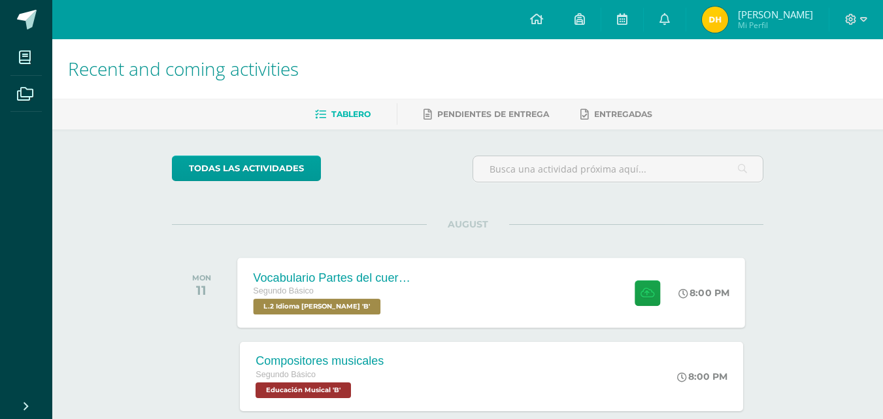
click at [455, 290] on div "Vocabulario Partes del cuerpo Segundo Básico L.2 Idioma Maya Kaqchikel 'B' 8:00…" at bounding box center [492, 292] width 508 height 70
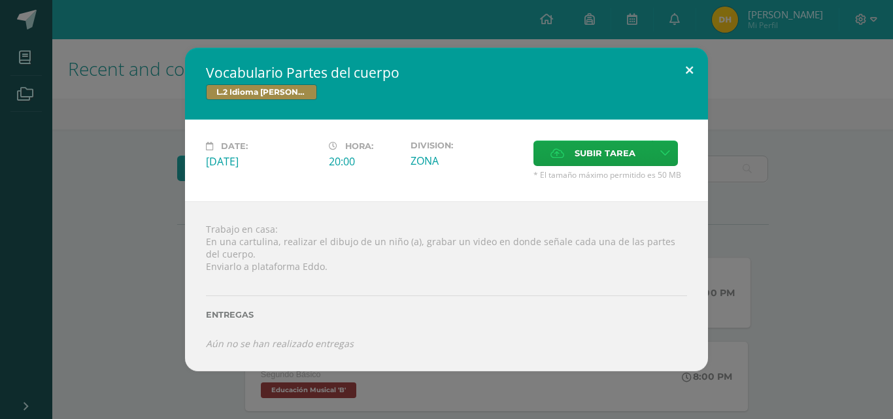
click at [682, 71] on button at bounding box center [688, 70] width 37 height 44
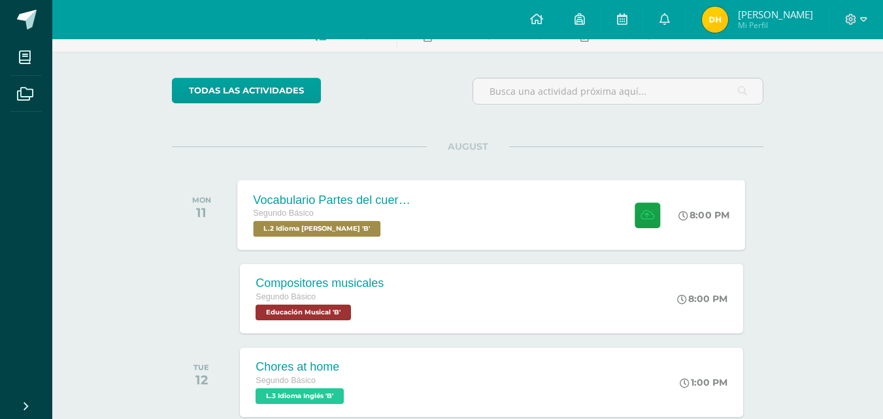
scroll to position [131, 0]
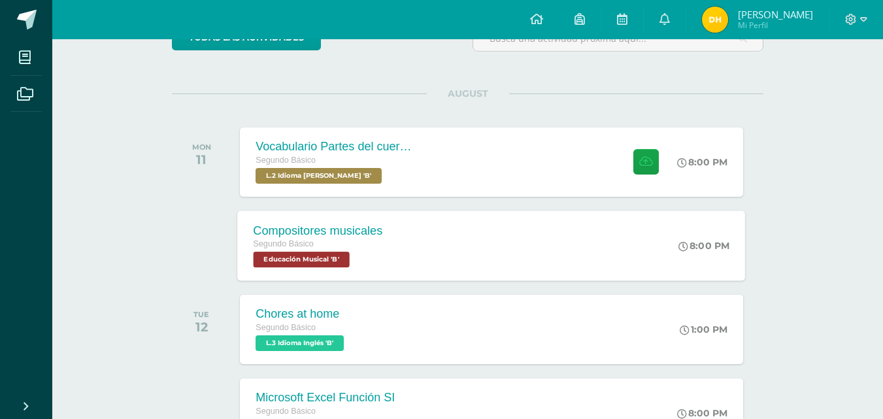
click at [453, 261] on div "Compositores musicales Segundo Básico Educación Musical 'B' 8:00 PM Compositore…" at bounding box center [492, 245] width 508 height 70
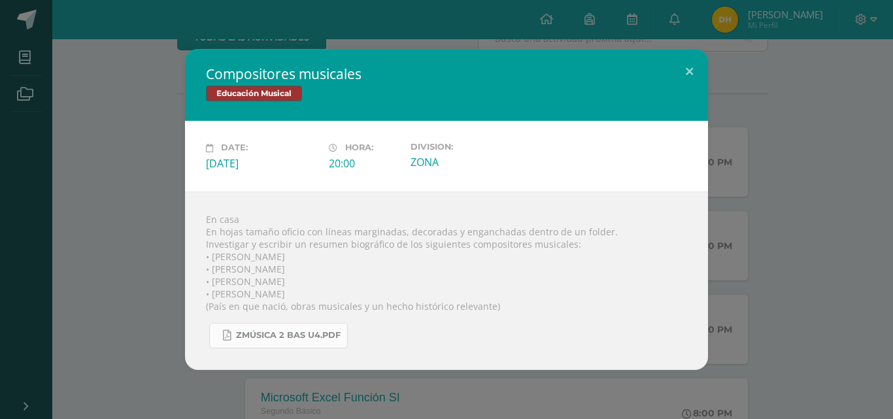
click at [278, 335] on span "Zmúsica 2 Bas U4.pdf" at bounding box center [288, 335] width 105 height 10
click at [687, 73] on button at bounding box center [688, 71] width 37 height 44
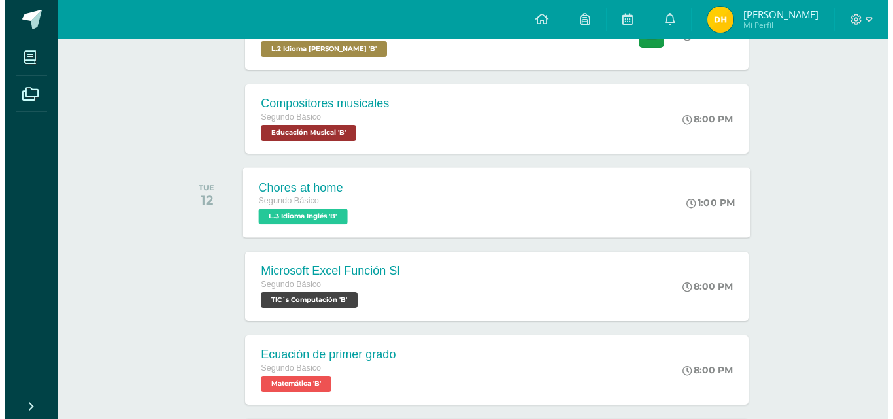
scroll to position [261, 0]
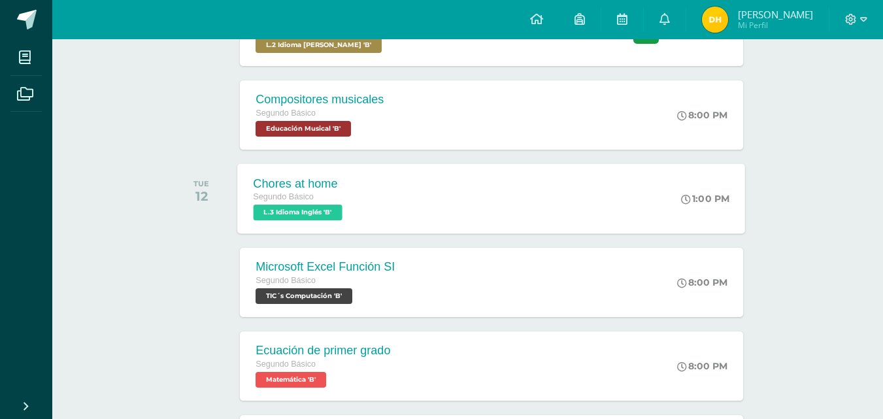
click at [420, 207] on div "Chores at home Segundo Básico L.3 Idioma Inglés 'B' 1:00 PM Chores at home L.3 …" at bounding box center [492, 198] width 508 height 70
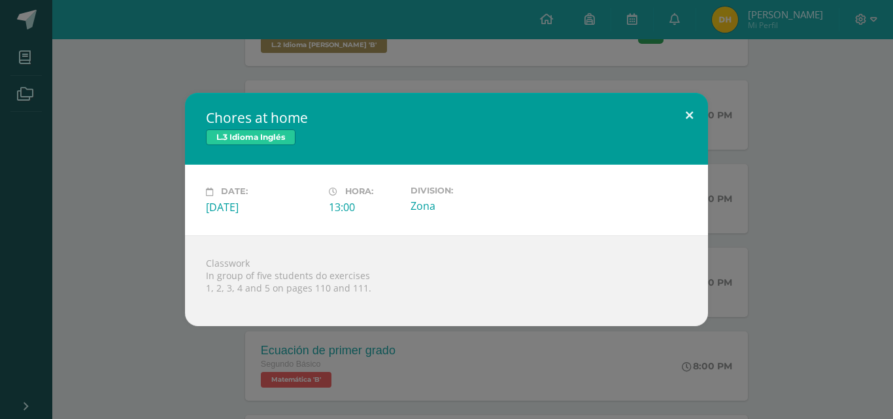
click at [684, 125] on button at bounding box center [688, 115] width 37 height 44
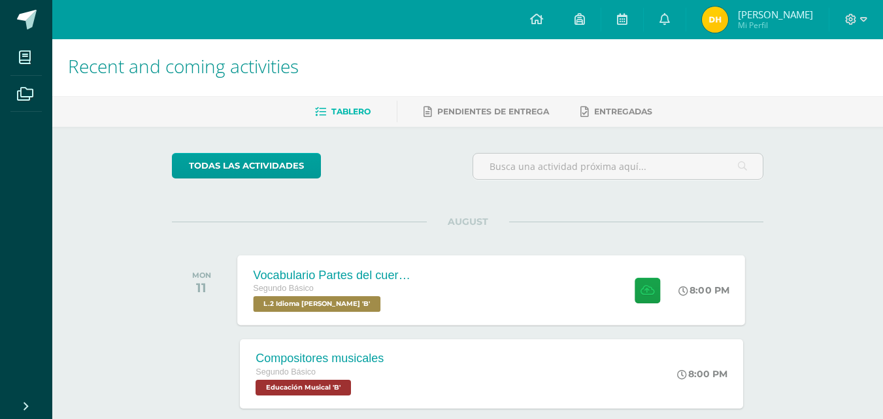
scroll to position [0, 0]
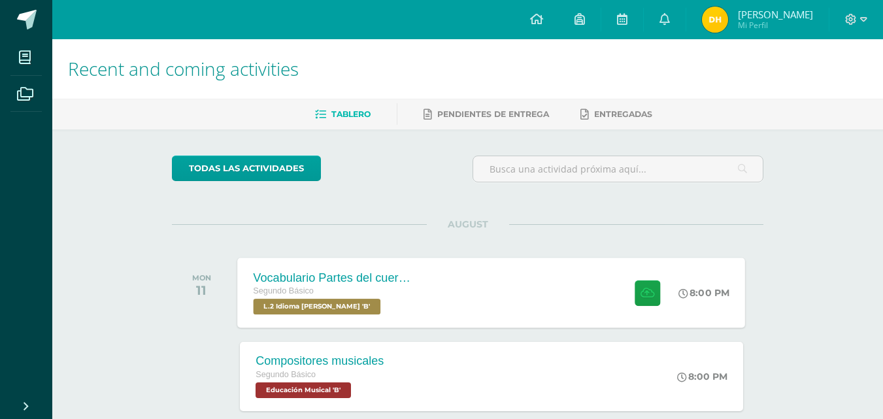
click at [384, 292] on div "Segundo Básico" at bounding box center [333, 291] width 158 height 14
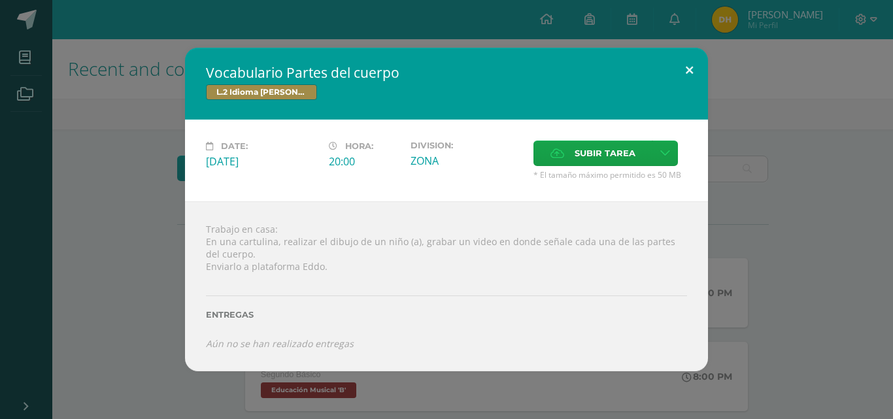
click at [684, 80] on button at bounding box center [688, 70] width 37 height 44
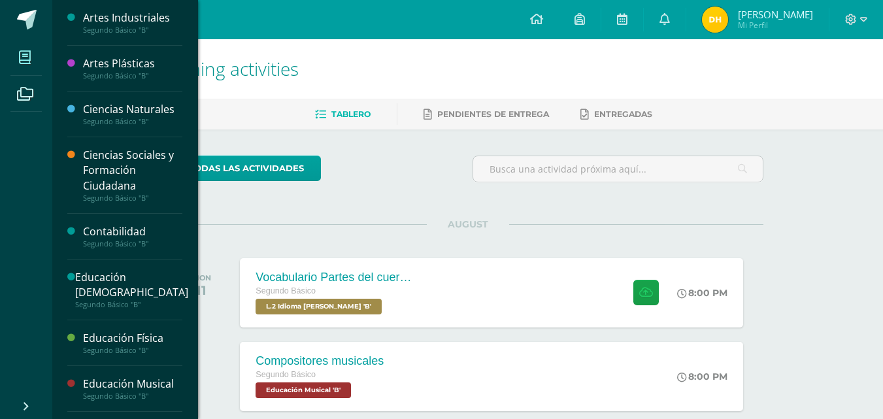
click at [36, 63] on span at bounding box center [24, 56] width 29 height 29
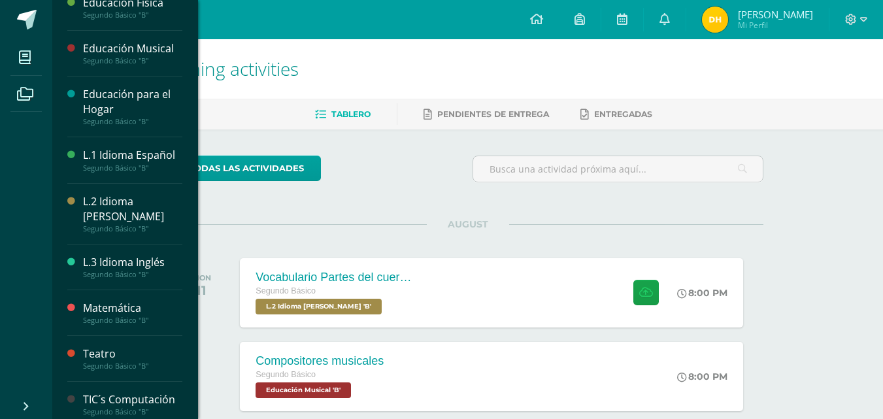
scroll to position [344, 0]
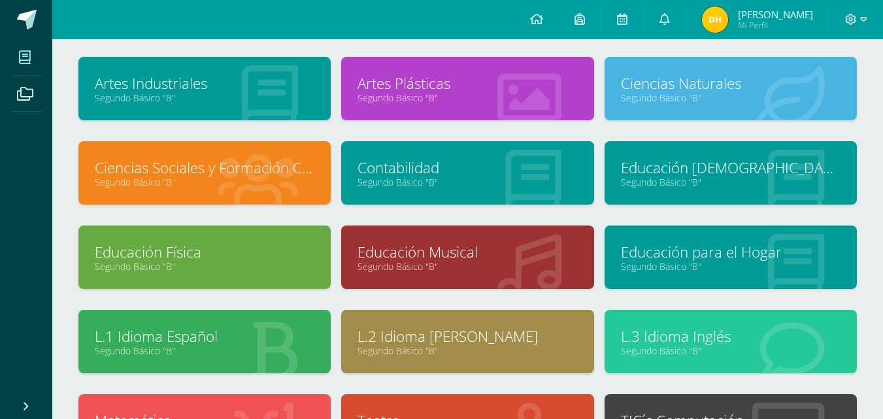
scroll to position [131, 0]
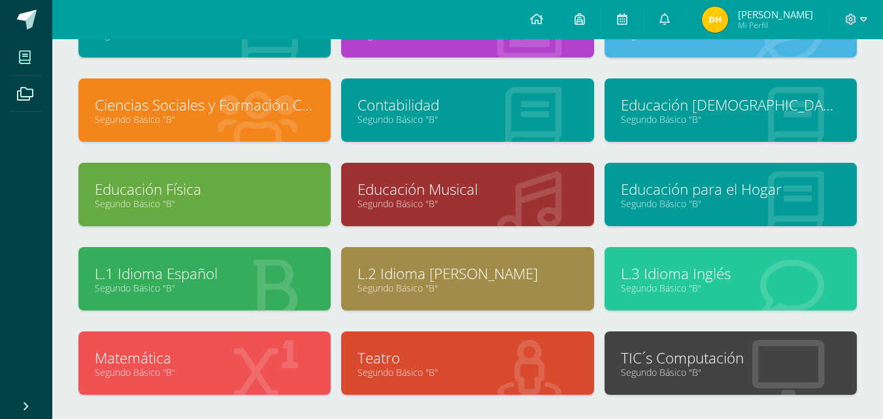
click at [515, 290] on link "Segundo Básico "B"" at bounding box center [467, 288] width 220 height 12
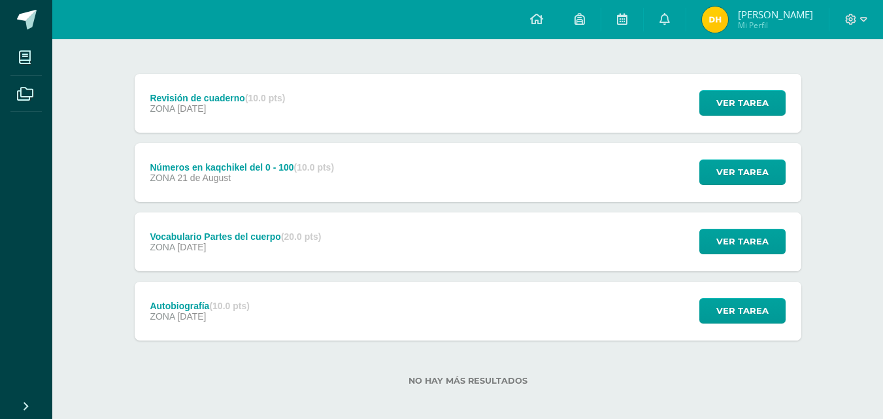
scroll to position [152, 0]
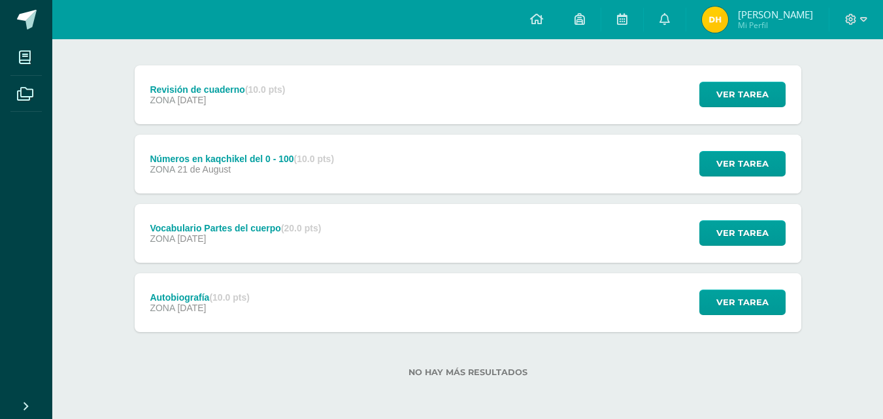
click at [499, 309] on div "Autobiografía (10.0 pts) ZONA [DATE] Ver tarea Autobiografía L.2 Idioma [PERSON…" at bounding box center [468, 302] width 667 height 59
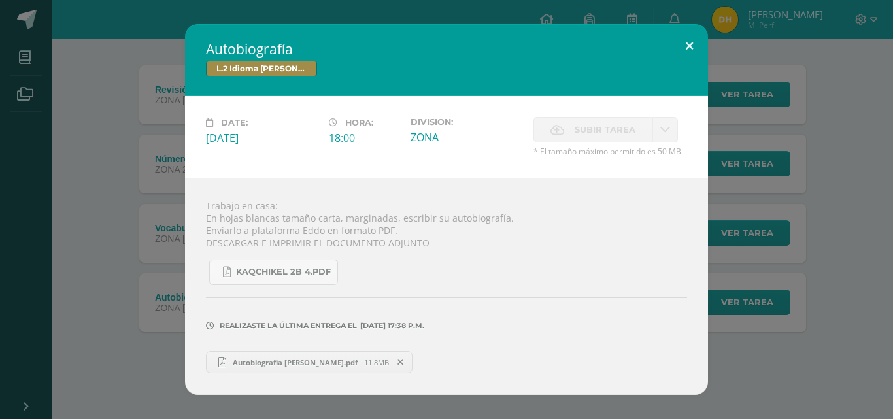
click at [697, 42] on button at bounding box center [688, 46] width 37 height 44
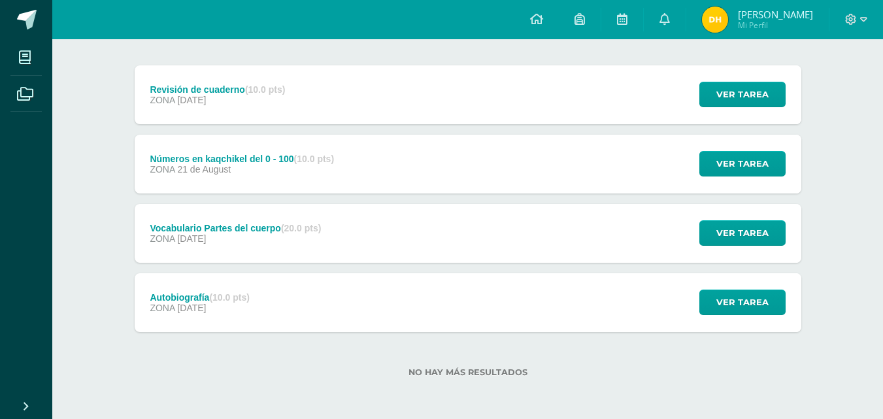
click at [669, 260] on div "Vocabulario Partes del cuerpo (20.0 pts) ZONA [DATE] Ver tarea Vocabulario Part…" at bounding box center [468, 233] width 667 height 59
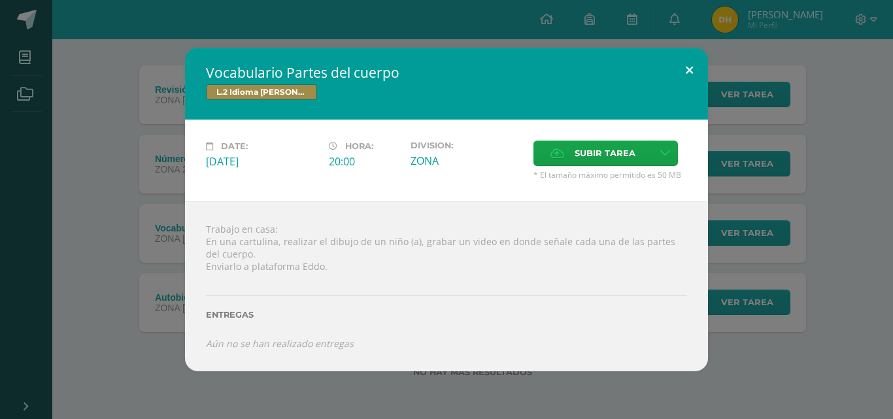
click at [682, 79] on button at bounding box center [688, 70] width 37 height 44
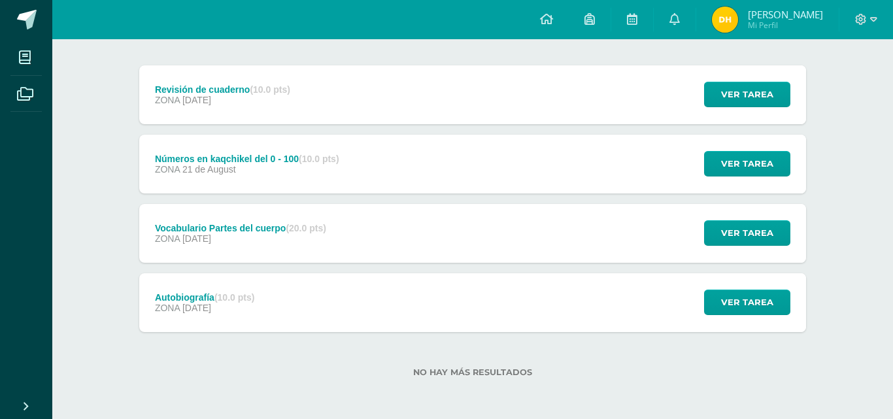
drag, startPoint x: 582, startPoint y: 350, endPoint x: 576, endPoint y: 339, distance: 12.6
click at [576, 339] on div "Trabajo en casa: En una cartulina, realizar el dibujo de un niño (a), grabar un…" at bounding box center [446, 279] width 471 height 152
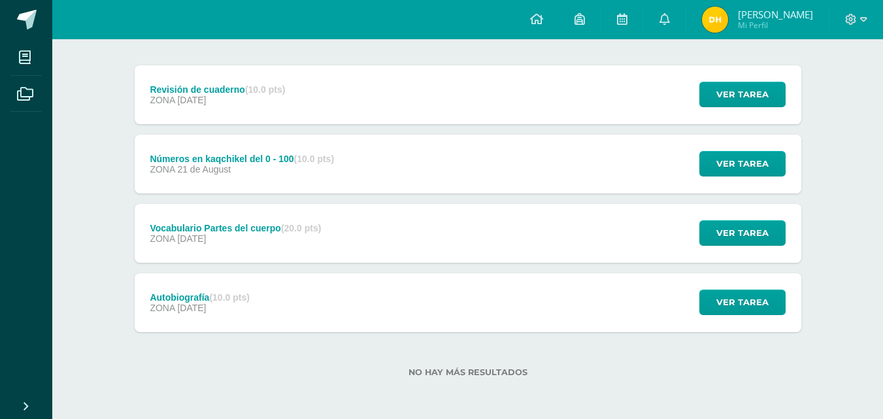
click at [565, 316] on div "Autobiografía (10.0 pts) ZONA [DATE] Ver tarea Autobiografía L.2 Idioma [PERSON…" at bounding box center [468, 302] width 667 height 59
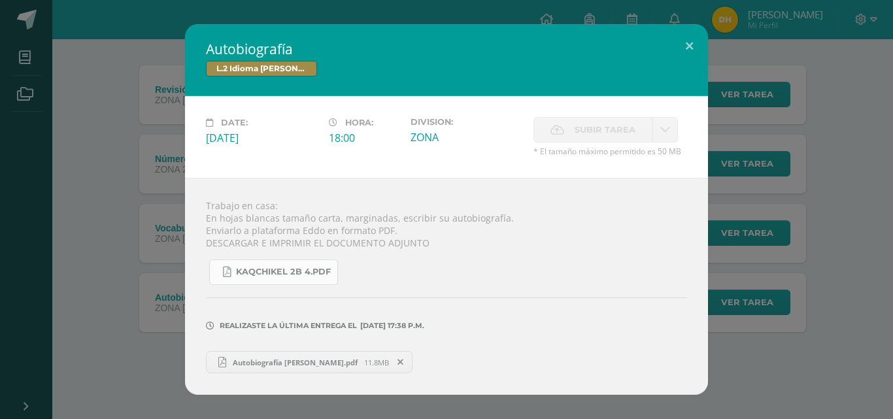
click at [288, 280] on link "KAQCHIKEL 2B 4.pdf" at bounding box center [273, 271] width 129 height 25
click at [683, 42] on button at bounding box center [688, 46] width 37 height 44
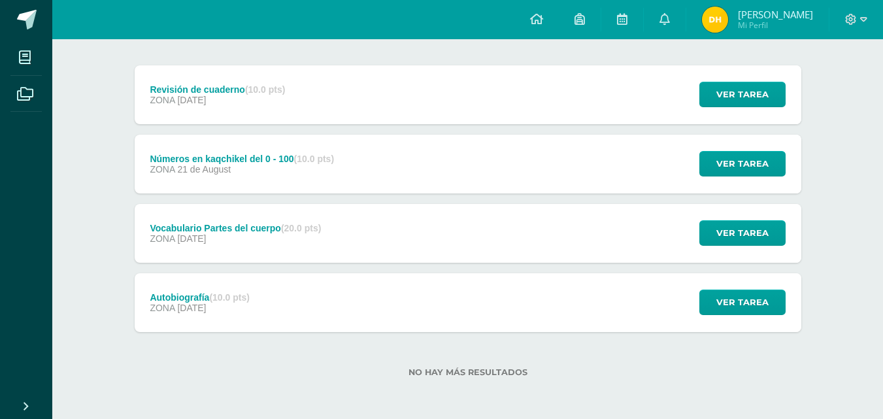
click at [242, 269] on div "Revisión de cuaderno (10.0 pts) ZONA [DATE] Ver tarea Revisión de cuaderno L.2 …" at bounding box center [468, 198] width 667 height 267
click at [244, 301] on strong "(10.0 pts)" at bounding box center [229, 297] width 40 height 10
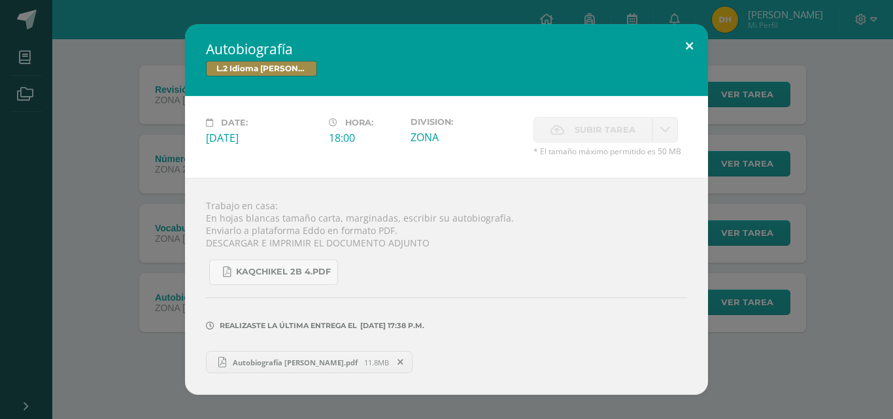
click at [687, 48] on button at bounding box center [688, 46] width 37 height 44
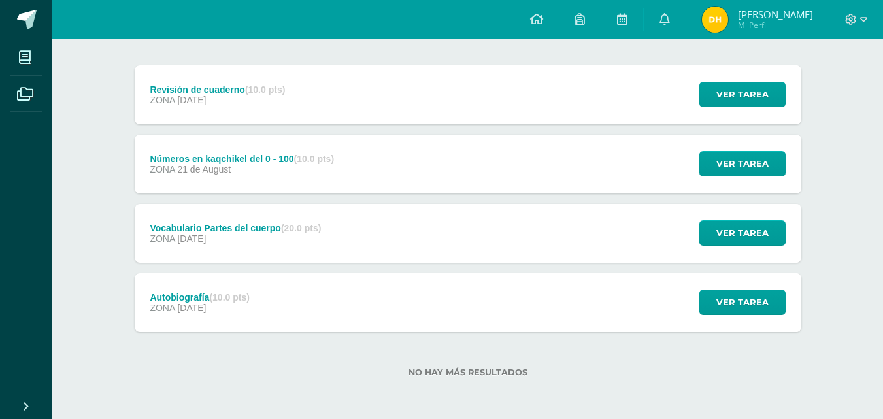
click at [382, 249] on div "Vocabulario Partes del cuerpo (20.0 pts) ZONA [DATE] Ver tarea Vocabulario Part…" at bounding box center [468, 233] width 667 height 59
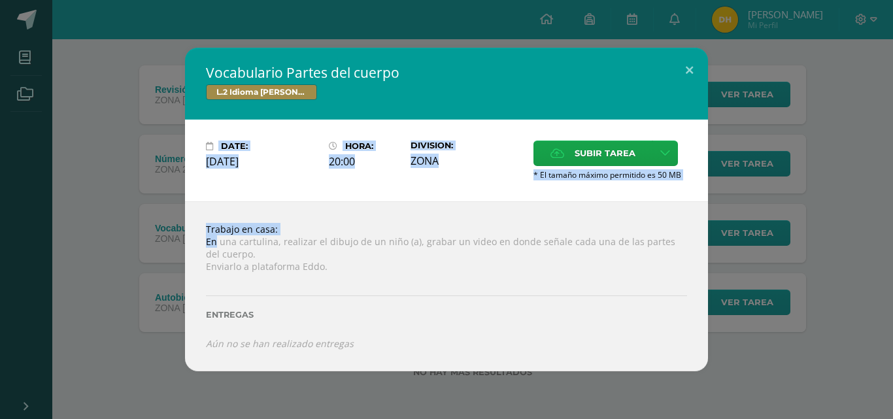
drag, startPoint x: 215, startPoint y: 246, endPoint x: 0, endPoint y: 249, distance: 215.0
click at [0, 249] on div "Vocabulario Partes del cuerpo L.2 Idioma [PERSON_NAME] Date: [DATE] Hora: 20:00…" at bounding box center [446, 209] width 893 height 419
